Goal: Find specific page/section: Find specific page/section

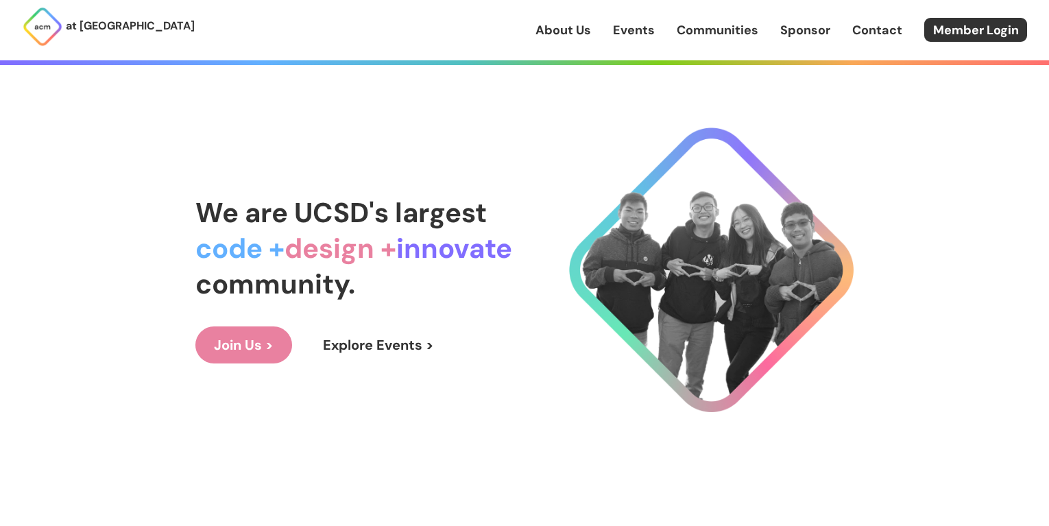
scroll to position [17, 0]
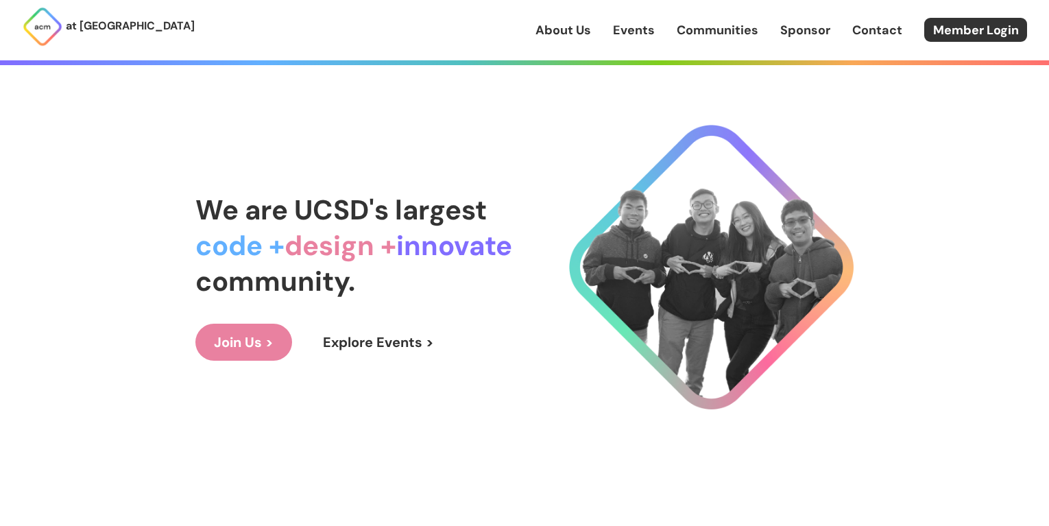
click at [566, 34] on link "About Us" at bounding box center [563, 30] width 56 height 18
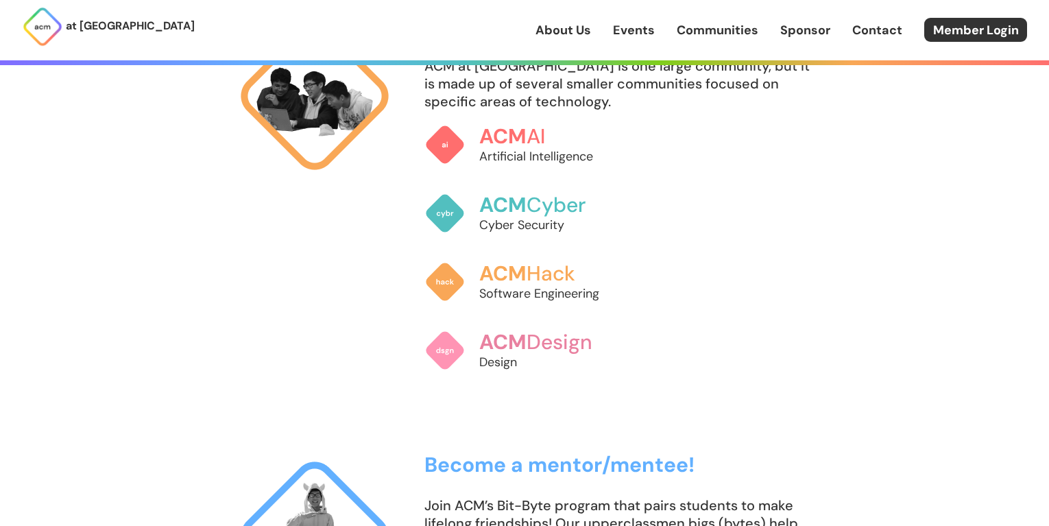
scroll to position [923, 0]
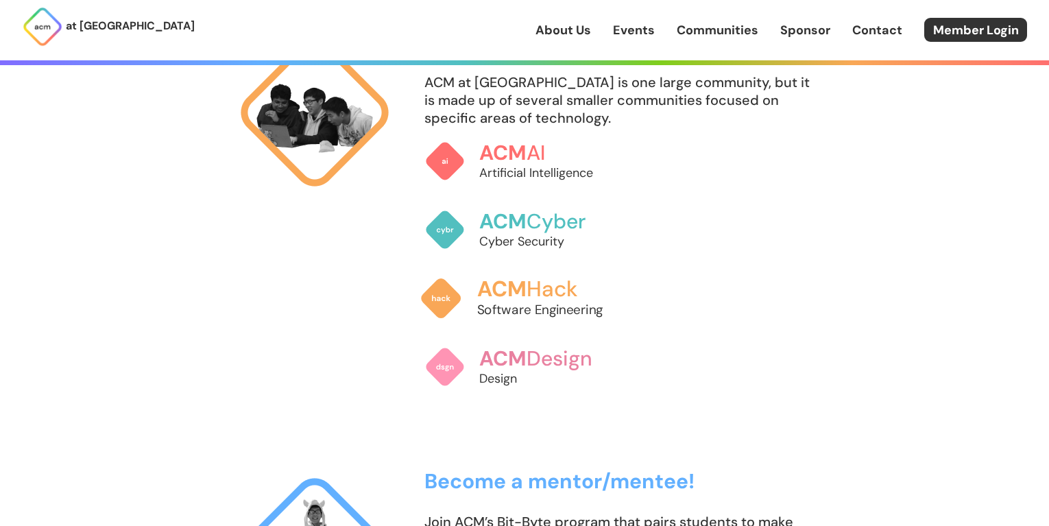
click at [555, 294] on h3 "ACM Hack" at bounding box center [553, 289] width 152 height 24
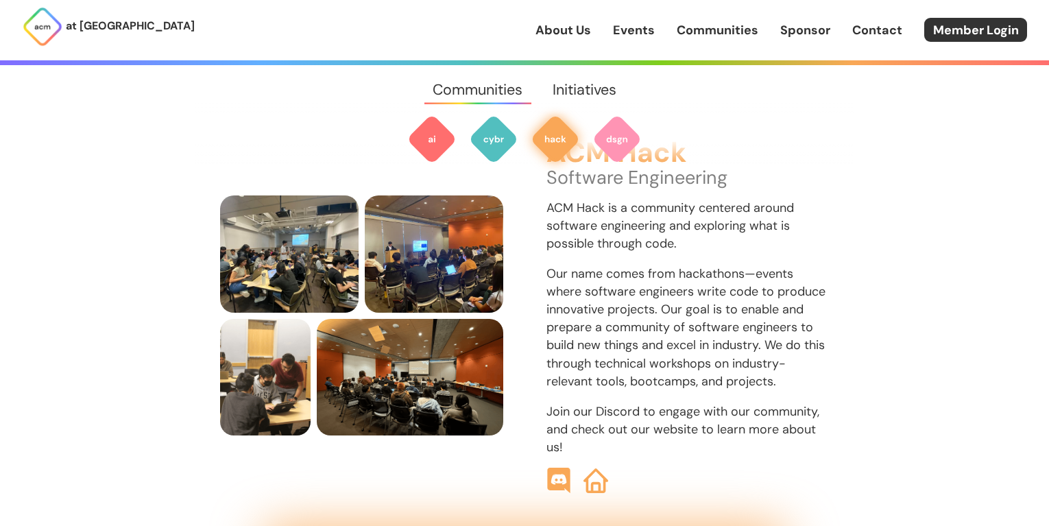
scroll to position [1447, 0]
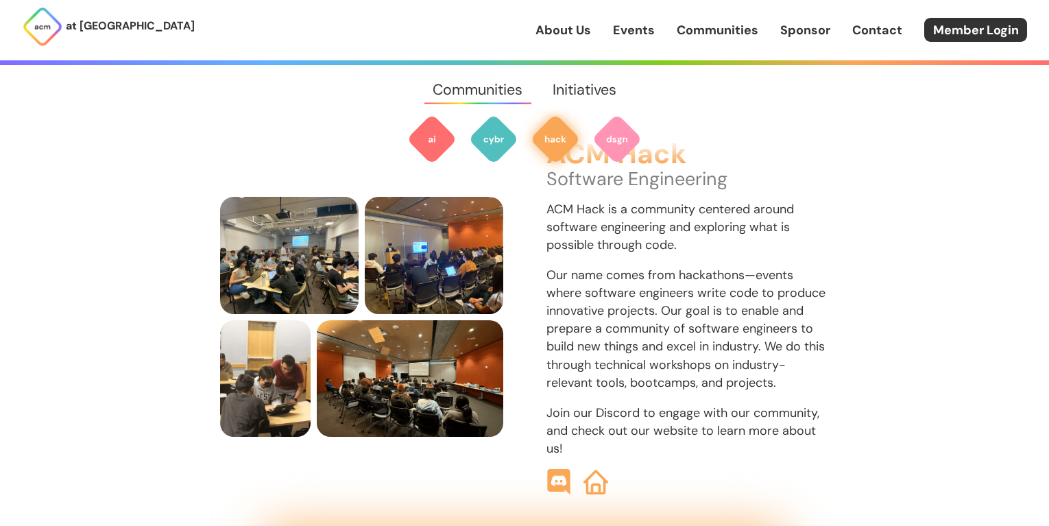
click at [559, 469] on img at bounding box center [559, 482] width 26 height 26
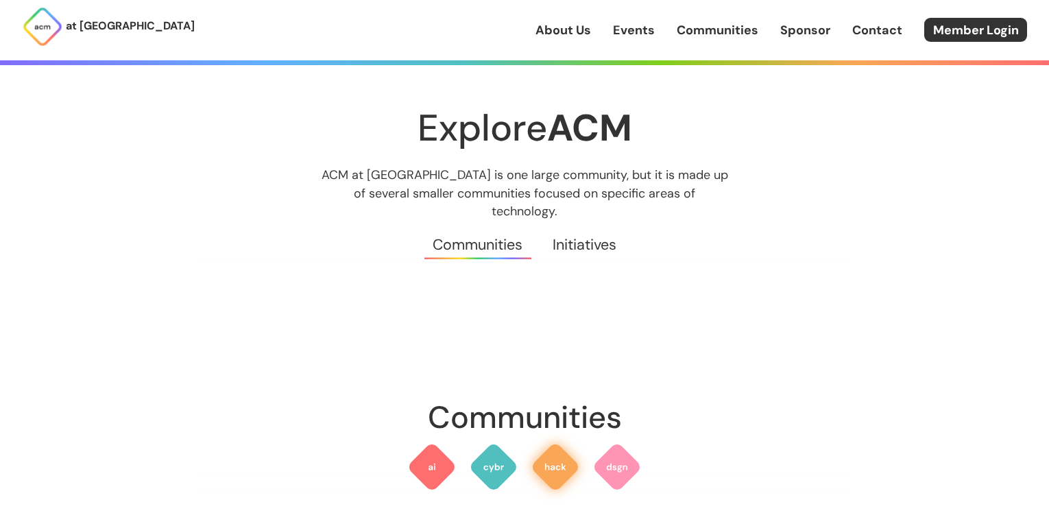
scroll to position [1447, 0]
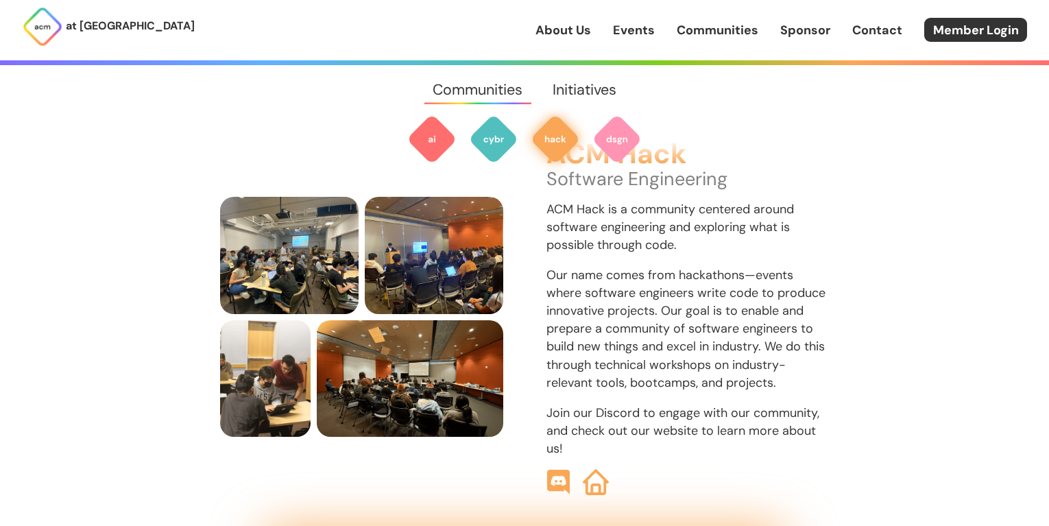
click at [594, 469] on img at bounding box center [596, 482] width 26 height 26
